Goal: Task Accomplishment & Management: Use online tool/utility

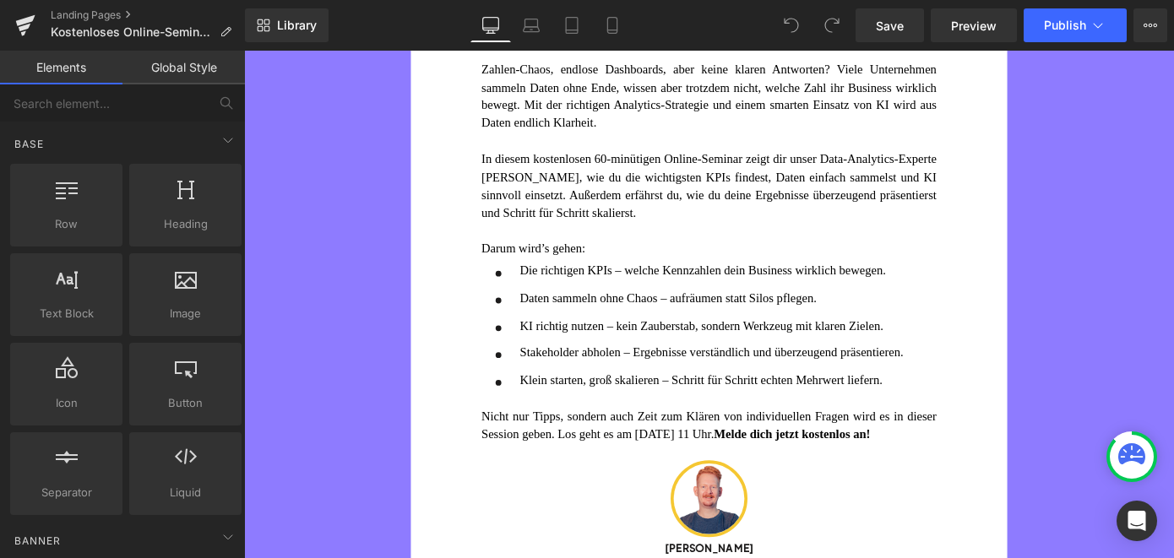
scroll to position [468, 0]
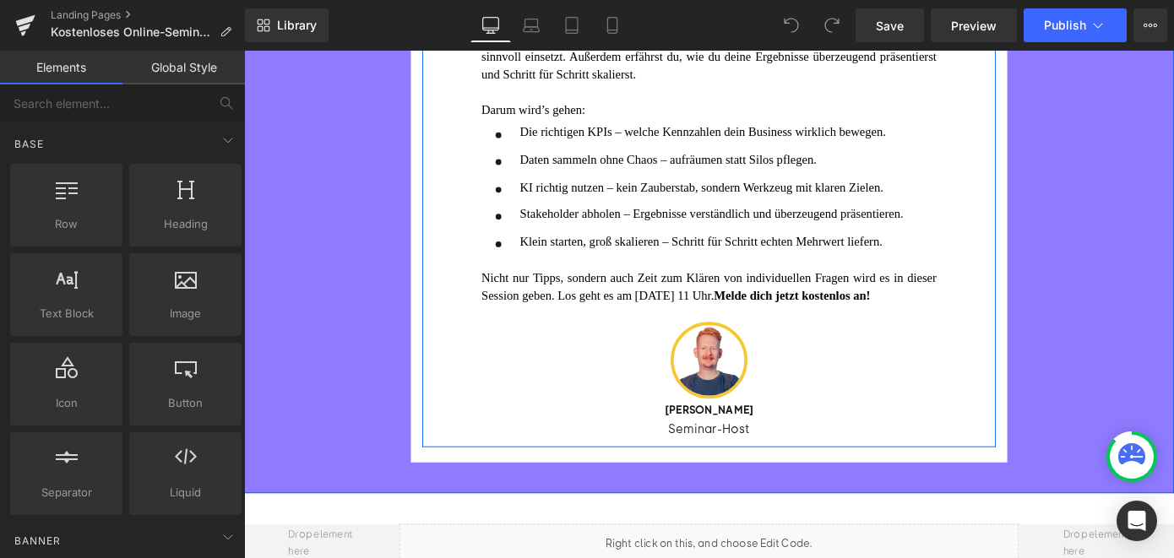
click at [746, 455] on div "[PERSON_NAME] Heading" at bounding box center [755, 444] width 500 height 22
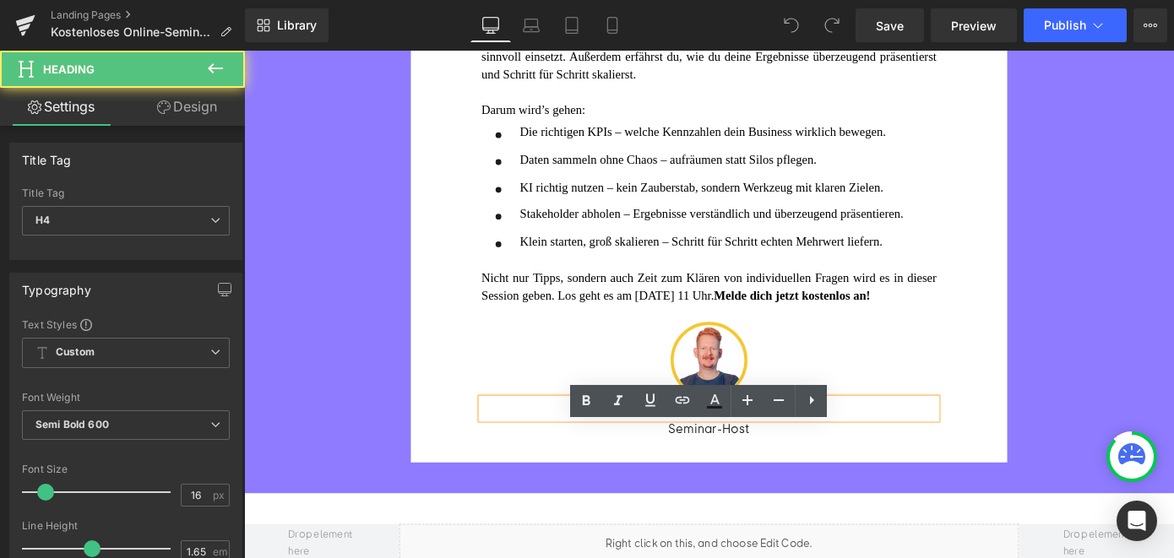
click at [724, 452] on span "[PERSON_NAME]" at bounding box center [755, 444] width 98 height 15
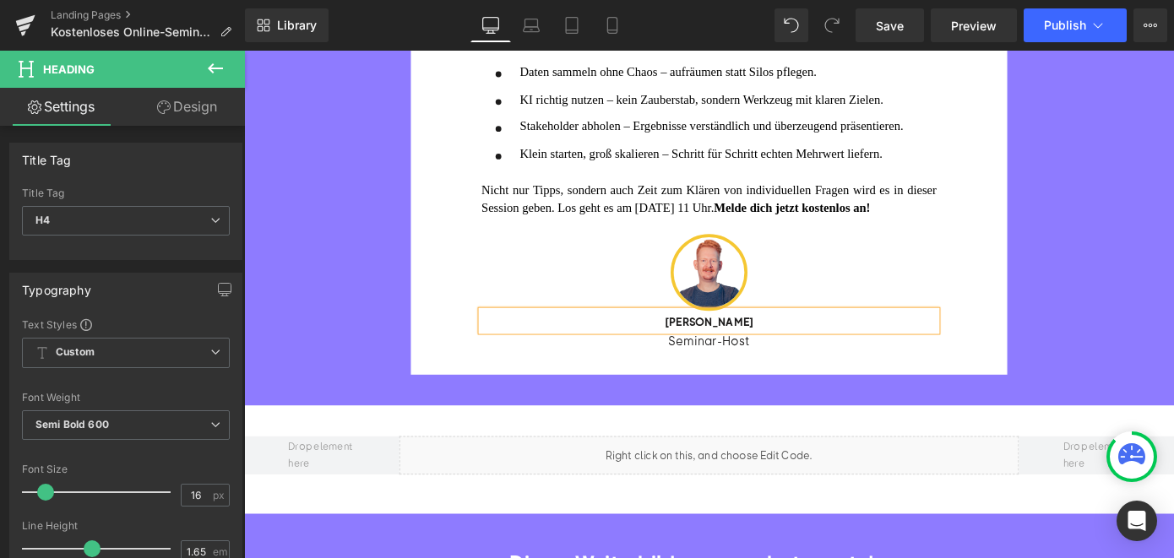
scroll to position [746, 0]
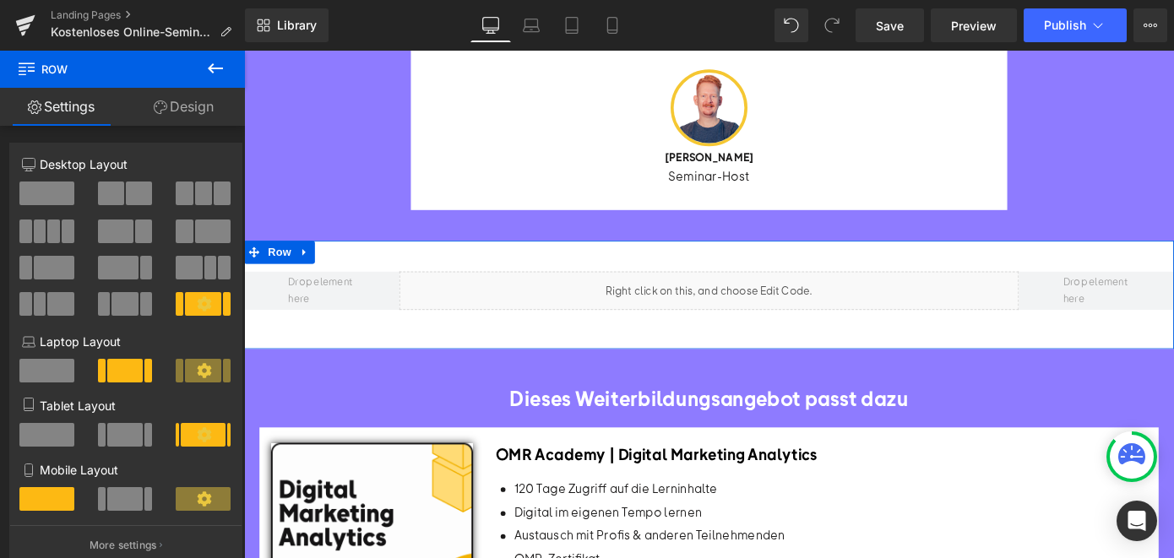
click at [777, 334] on div "Liquid" at bounding box center [755, 314] width 681 height 42
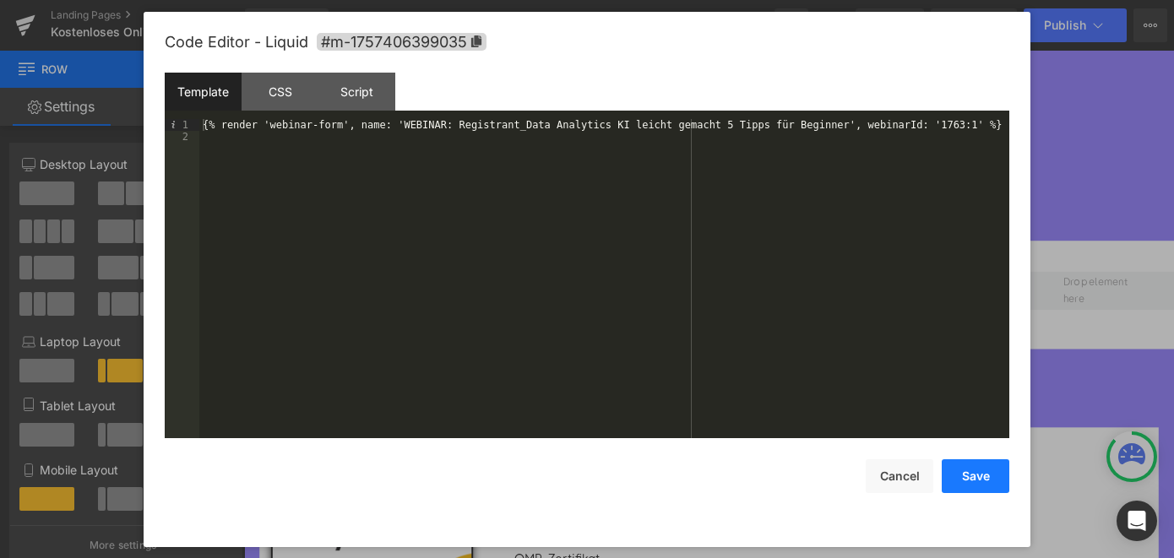
click at [971, 474] on button "Save" at bounding box center [975, 476] width 68 height 34
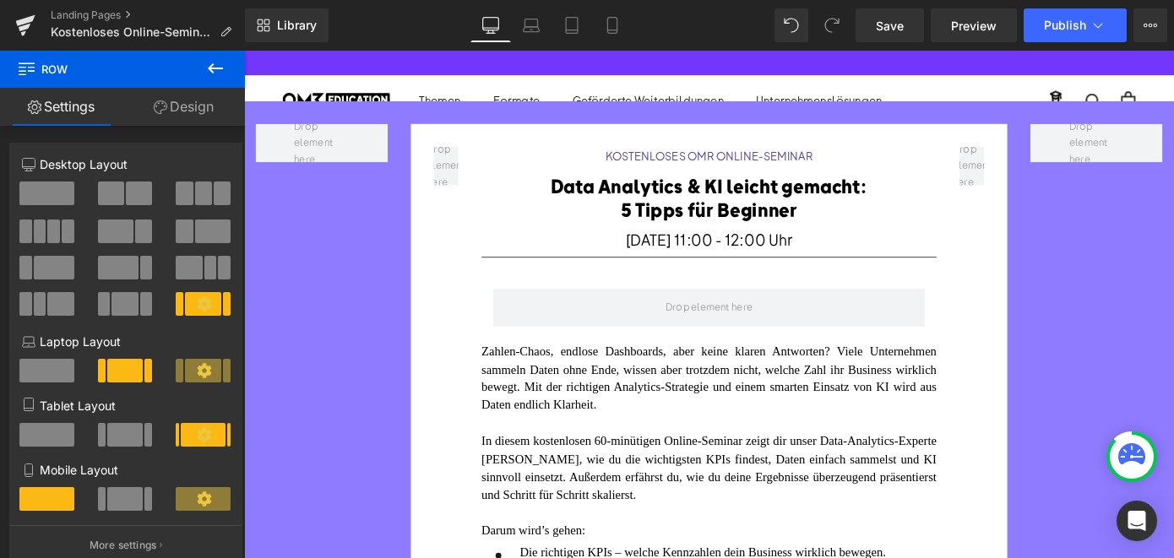
scroll to position [0, 0]
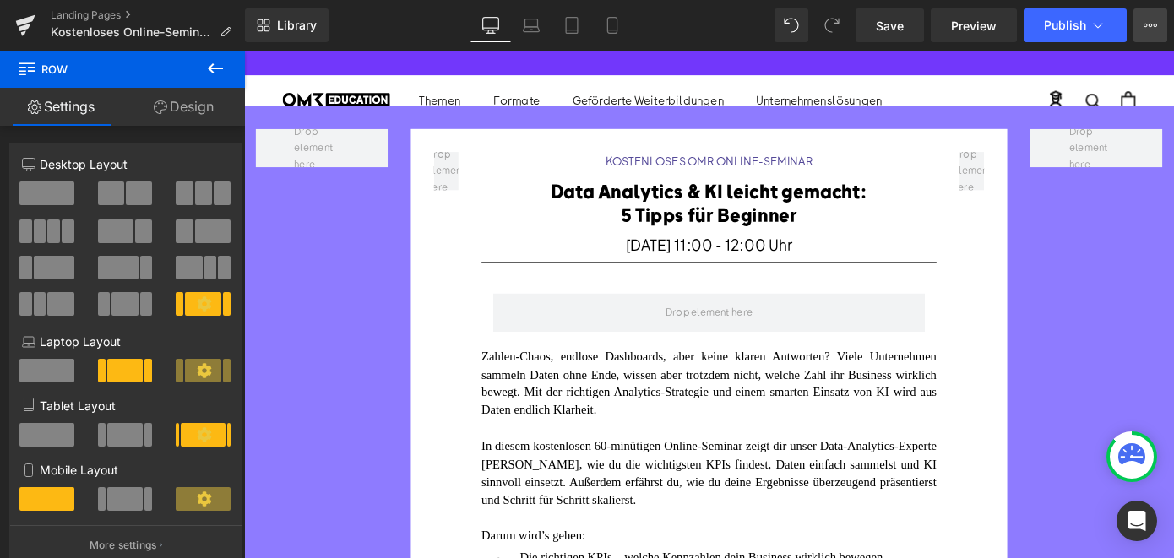
click at [1153, 15] on button "View Live Page View with current Template Save Template to Library Schedule Pub…" at bounding box center [1150, 25] width 34 height 34
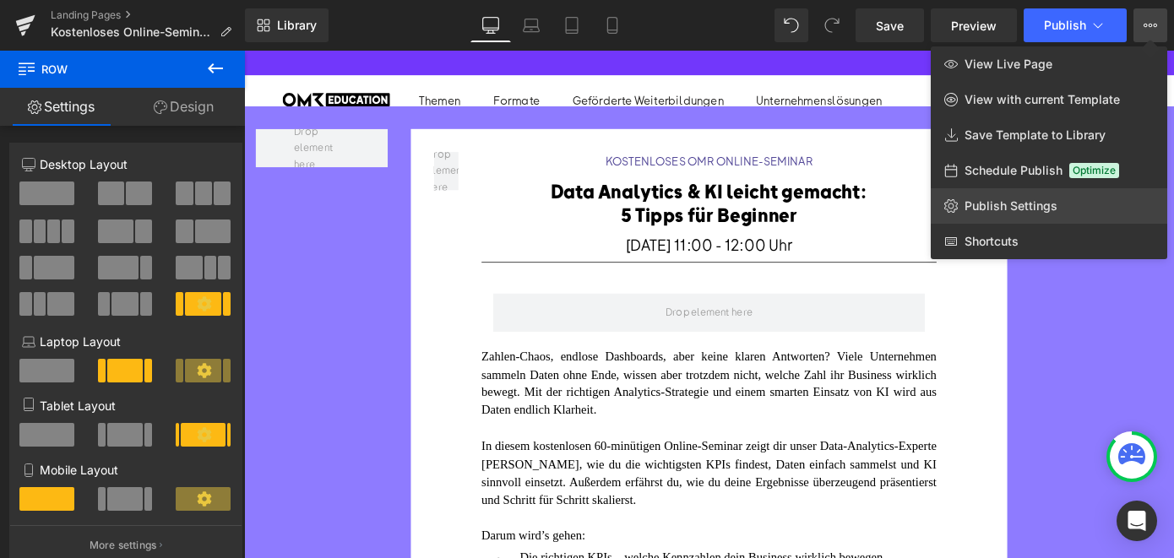
click at [984, 207] on span "Publish Settings" at bounding box center [1010, 205] width 93 height 15
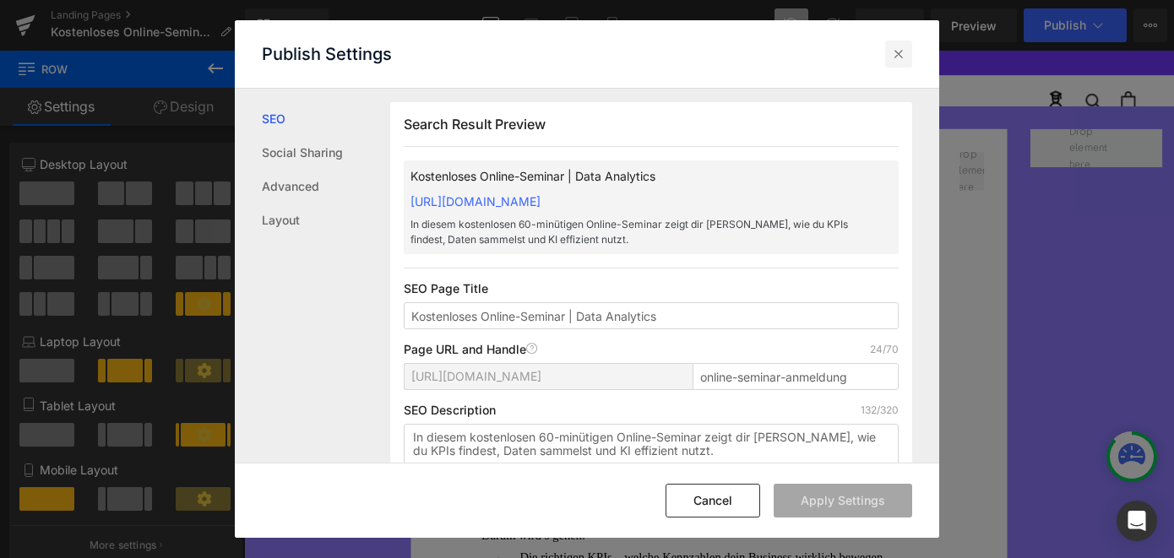
click at [897, 46] on icon at bounding box center [898, 54] width 17 height 17
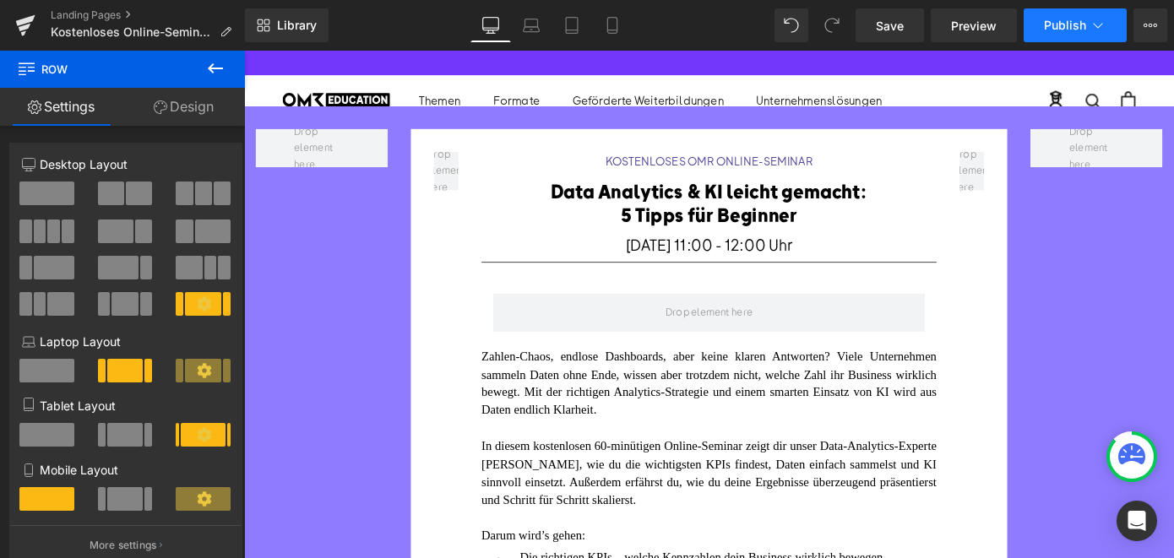
click at [1071, 19] on span "Publish" at bounding box center [1065, 26] width 42 height 14
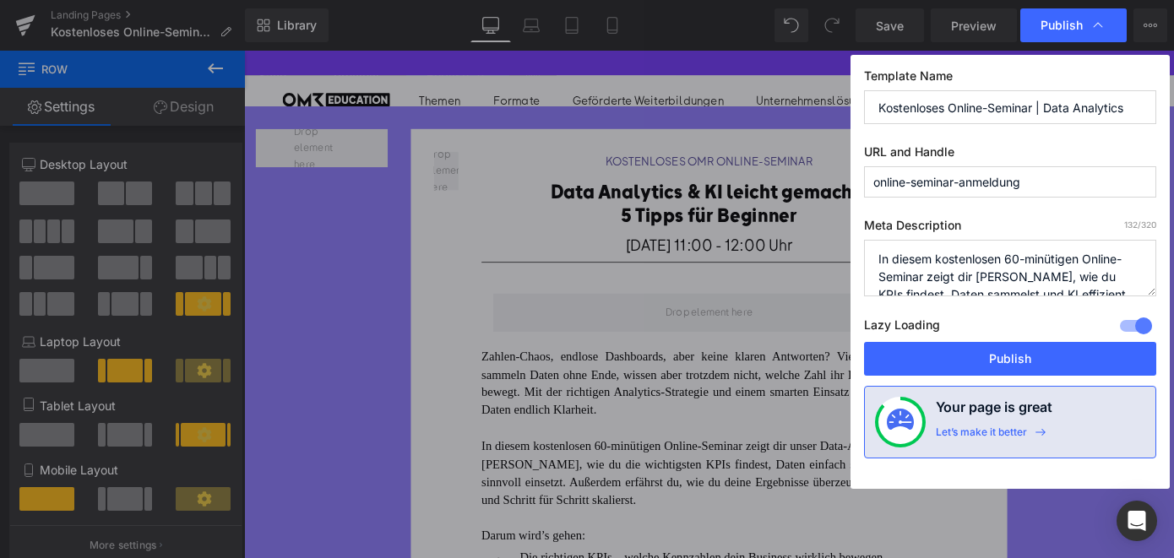
click at [947, 271] on textarea "In diesem kostenlosen 60-minütigen Online-Seminar zeigt dir [PERSON_NAME], wie …" at bounding box center [1010, 268] width 292 height 57
click at [977, 276] on textarea "In diesem kostenlosen 60-minütigen Online-Seminar zeigt dir [PERSON_NAME], wie …" at bounding box center [1010, 268] width 292 height 57
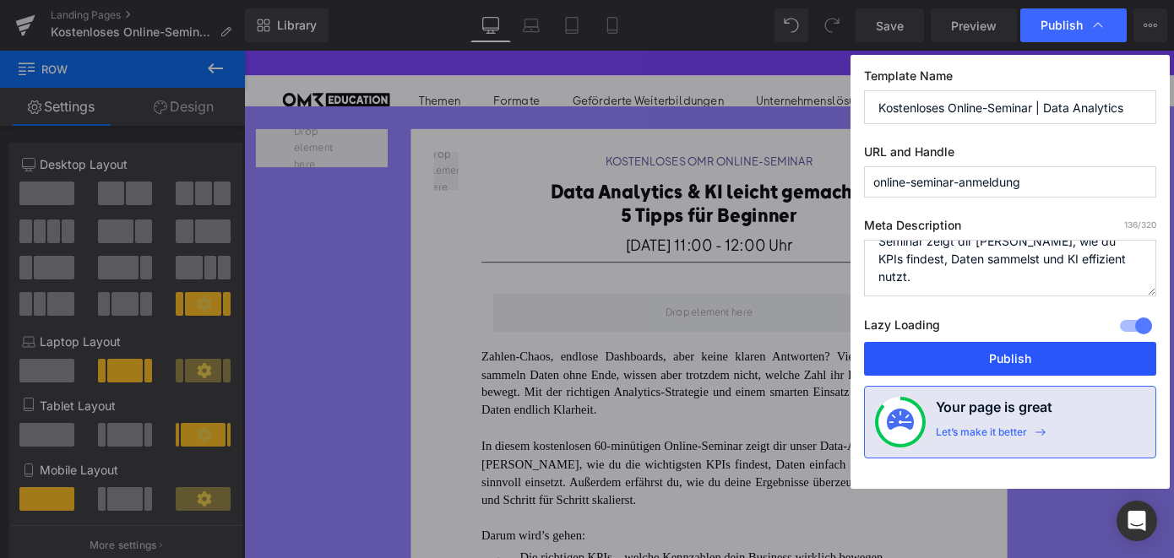
type textarea "In diesem kostenlosen 60-minütigen Online-Seminar zeigt dir [PERSON_NAME], wie …"
click at [966, 348] on button "Publish" at bounding box center [1010, 359] width 292 height 34
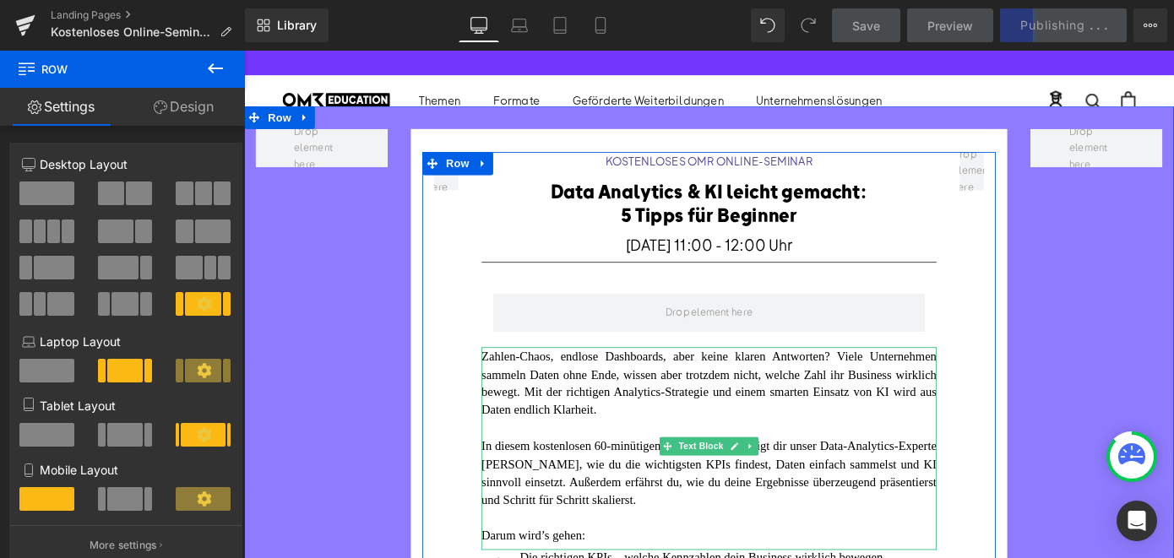
click at [569, 501] on font "In diesem kostenlosen 60-minütigen Online-Seminar zeigt dir unser Data-Analytic…" at bounding box center [755, 514] width 500 height 73
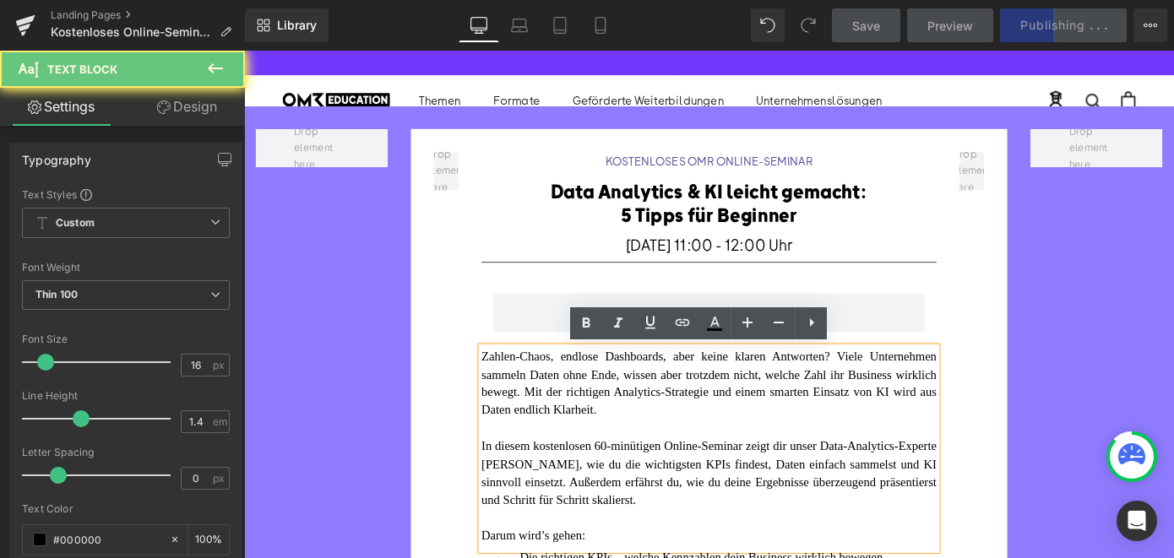
click at [556, 500] on font "In diesem kostenlosen 60-minütigen Online-Seminar zeigt dir unser Data-Analytic…" at bounding box center [755, 514] width 500 height 73
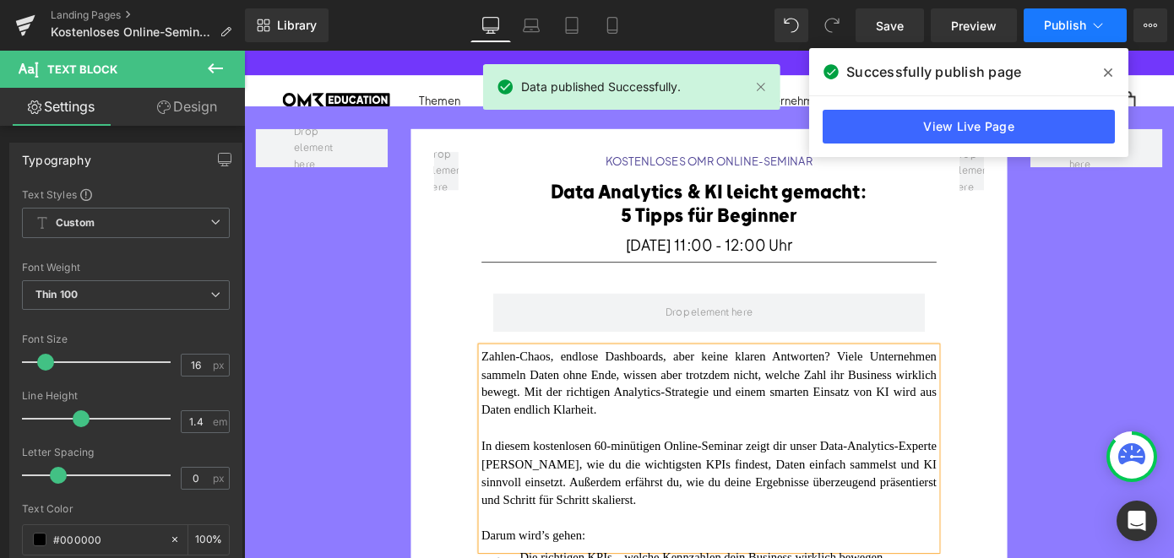
click at [1063, 37] on button "Publish" at bounding box center [1074, 25] width 103 height 34
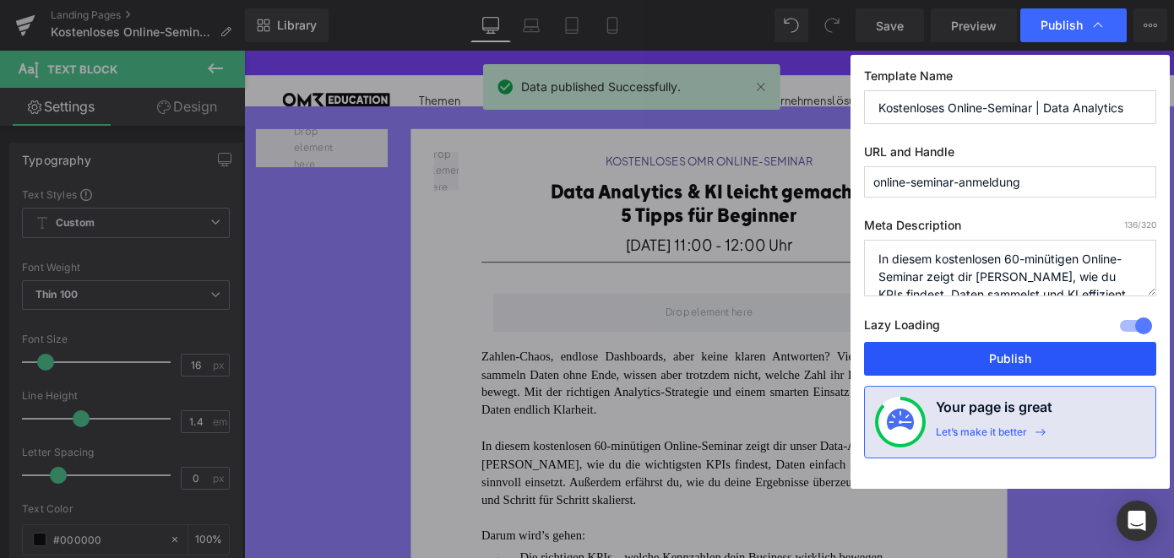
click at [923, 350] on button "Publish" at bounding box center [1010, 359] width 292 height 34
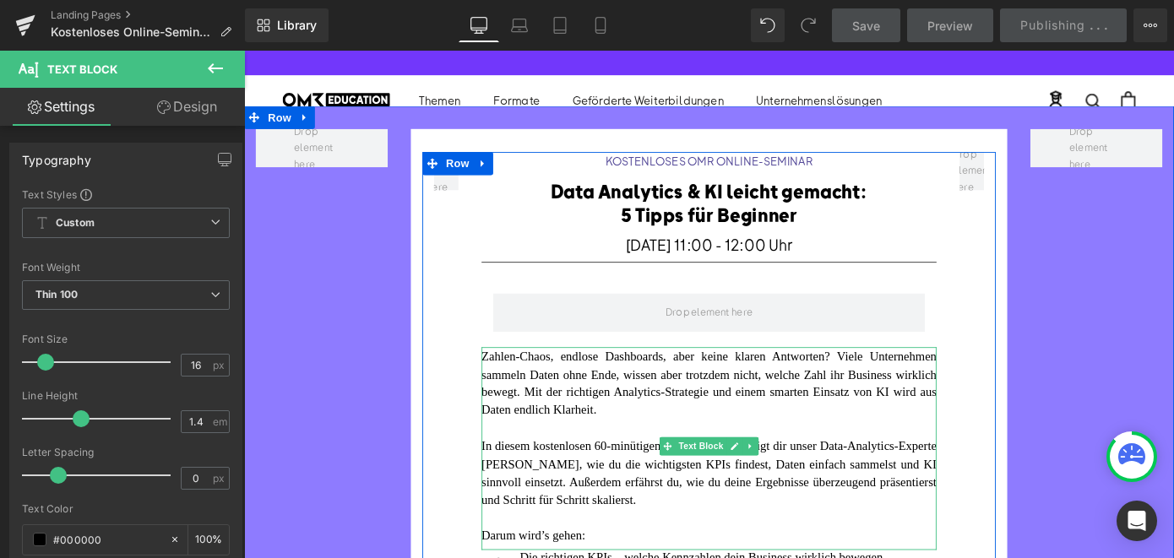
scroll to position [149, 0]
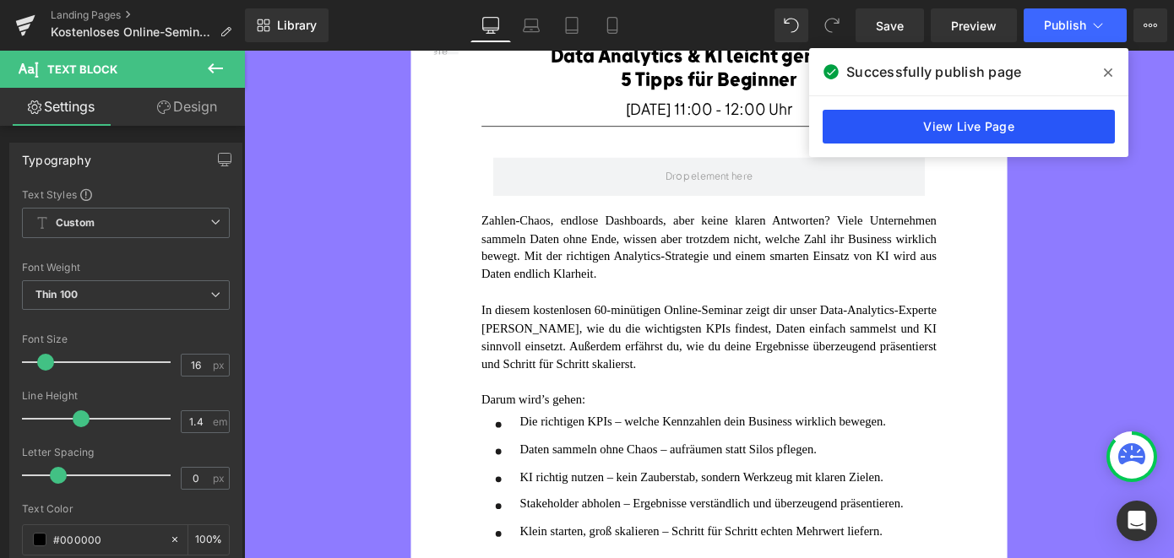
click at [986, 117] on link "View Live Page" at bounding box center [968, 127] width 292 height 34
